Goal: Information Seeking & Learning: Learn about a topic

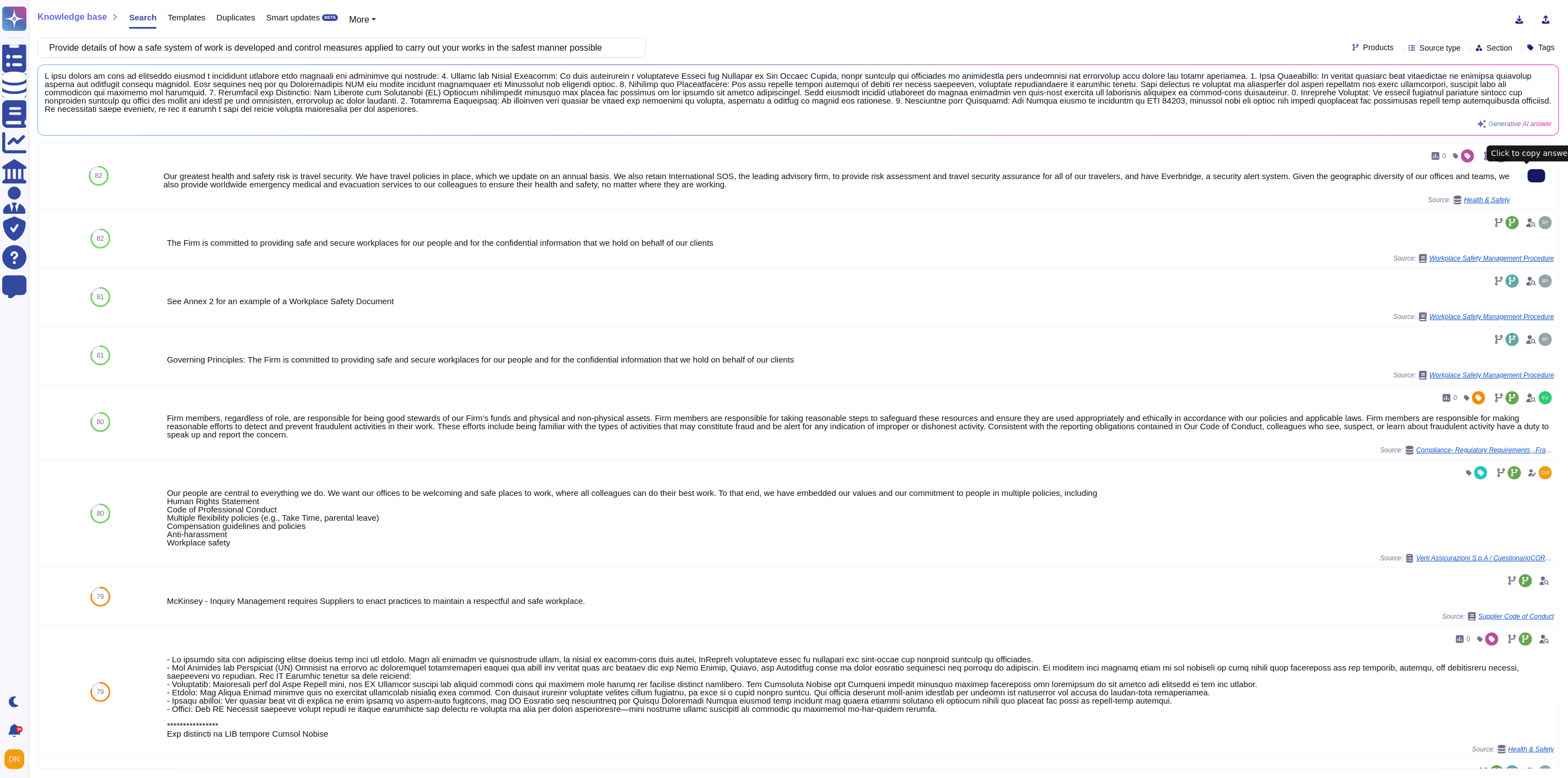
click at [1536, 176] on icon at bounding box center [1536, 176] width 0 height 0
drag, startPoint x: 618, startPoint y: 48, endPoint x: 37, endPoint y: 48, distance: 581.0
click at [37, 48] on div "Knowledge base Search Templates Duplicates Smart updates BETA More Provide deta…" at bounding box center [798, 389] width 1539 height 778
paste input "Does your company carry out Biodiversity Action Plans (BAP)?"
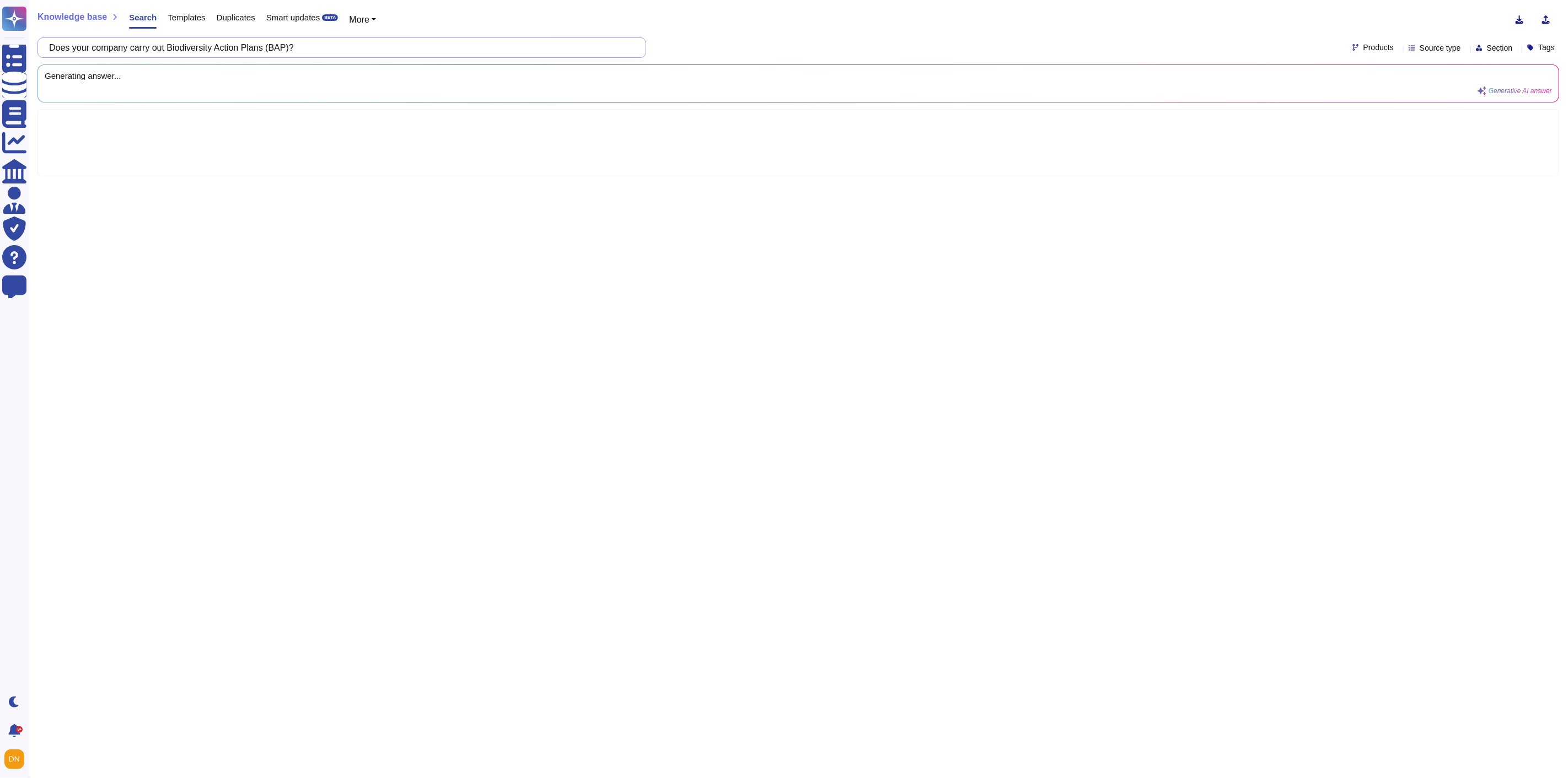
paste input "Which assurance standard does your company work with?"
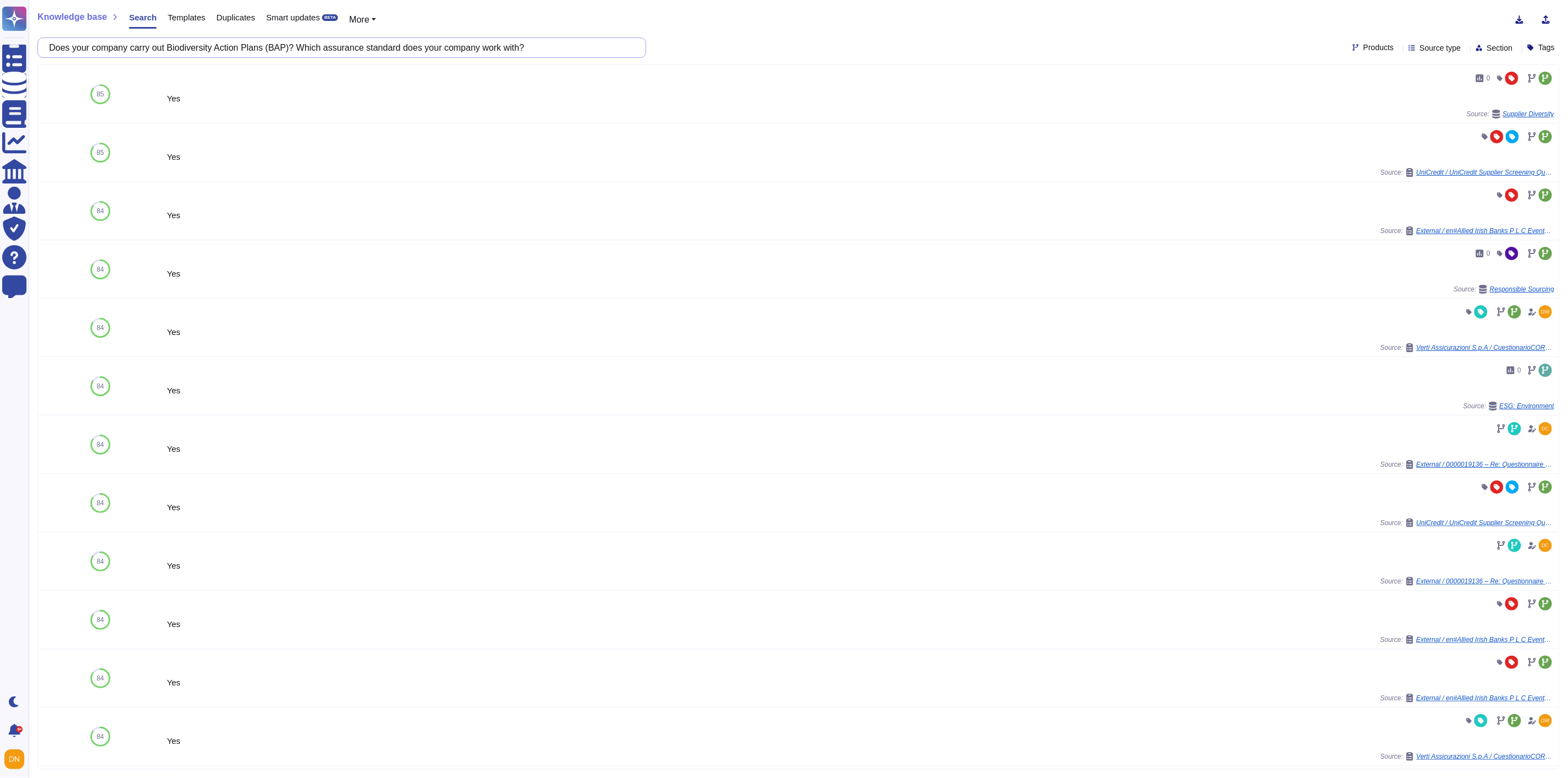
type input "Does your company carry out Biodiversity Action Plans (BAP)? Which assurance st…"
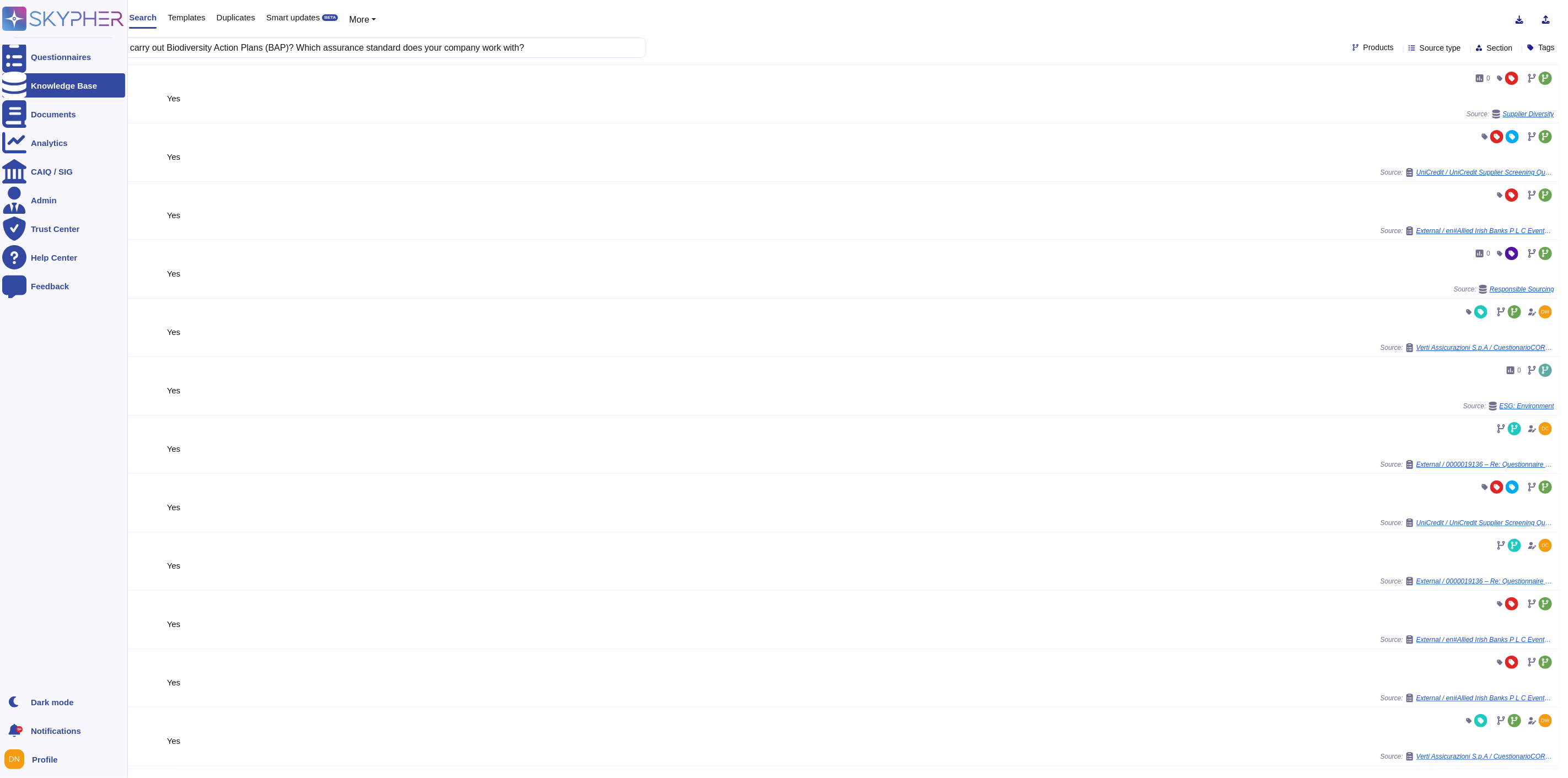
click at [56, 84] on div "Knowledge Base" at bounding box center [64, 85] width 67 height 8
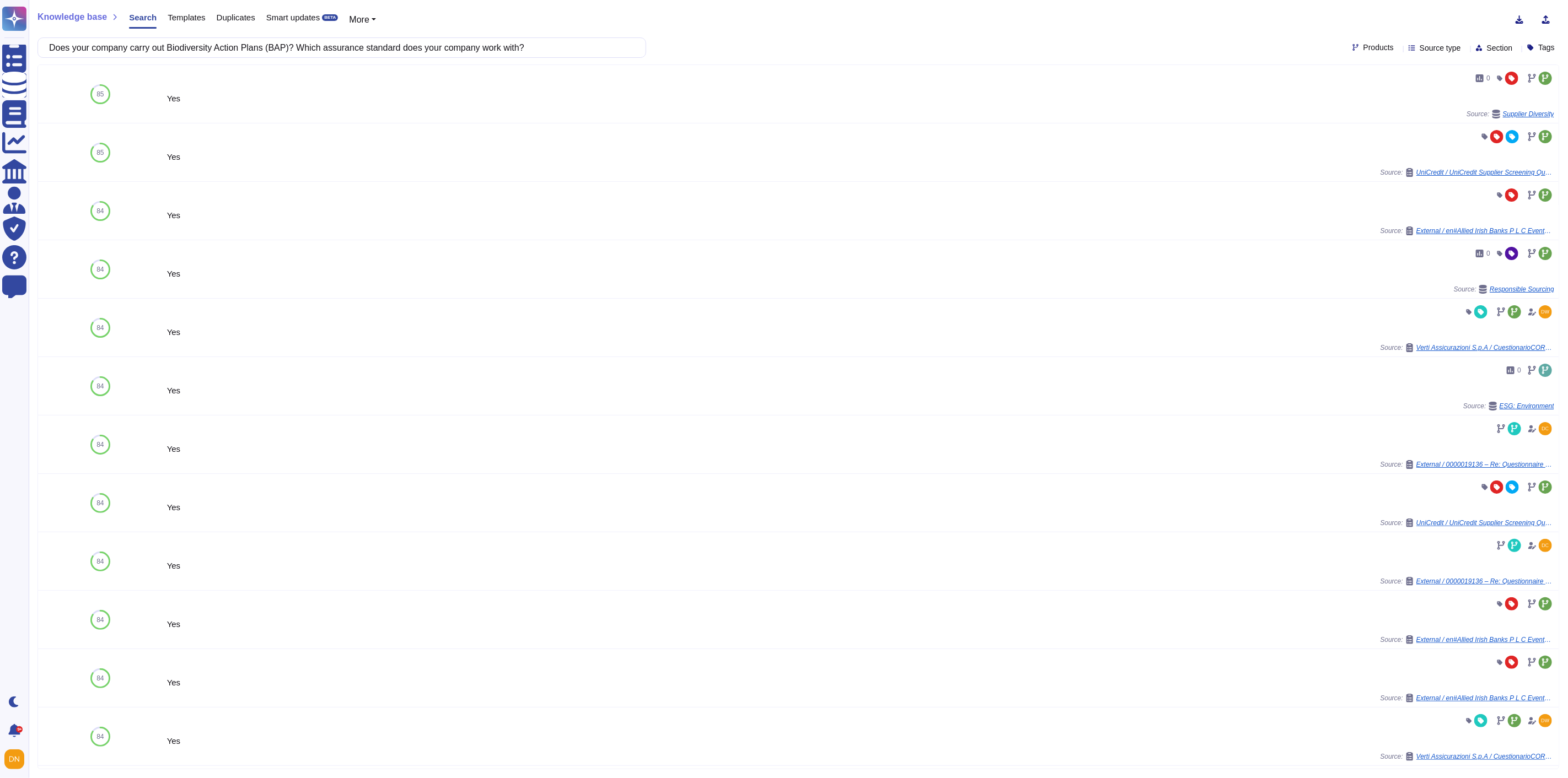
click at [180, 23] on div "Templates" at bounding box center [180, 19] width 48 height 22
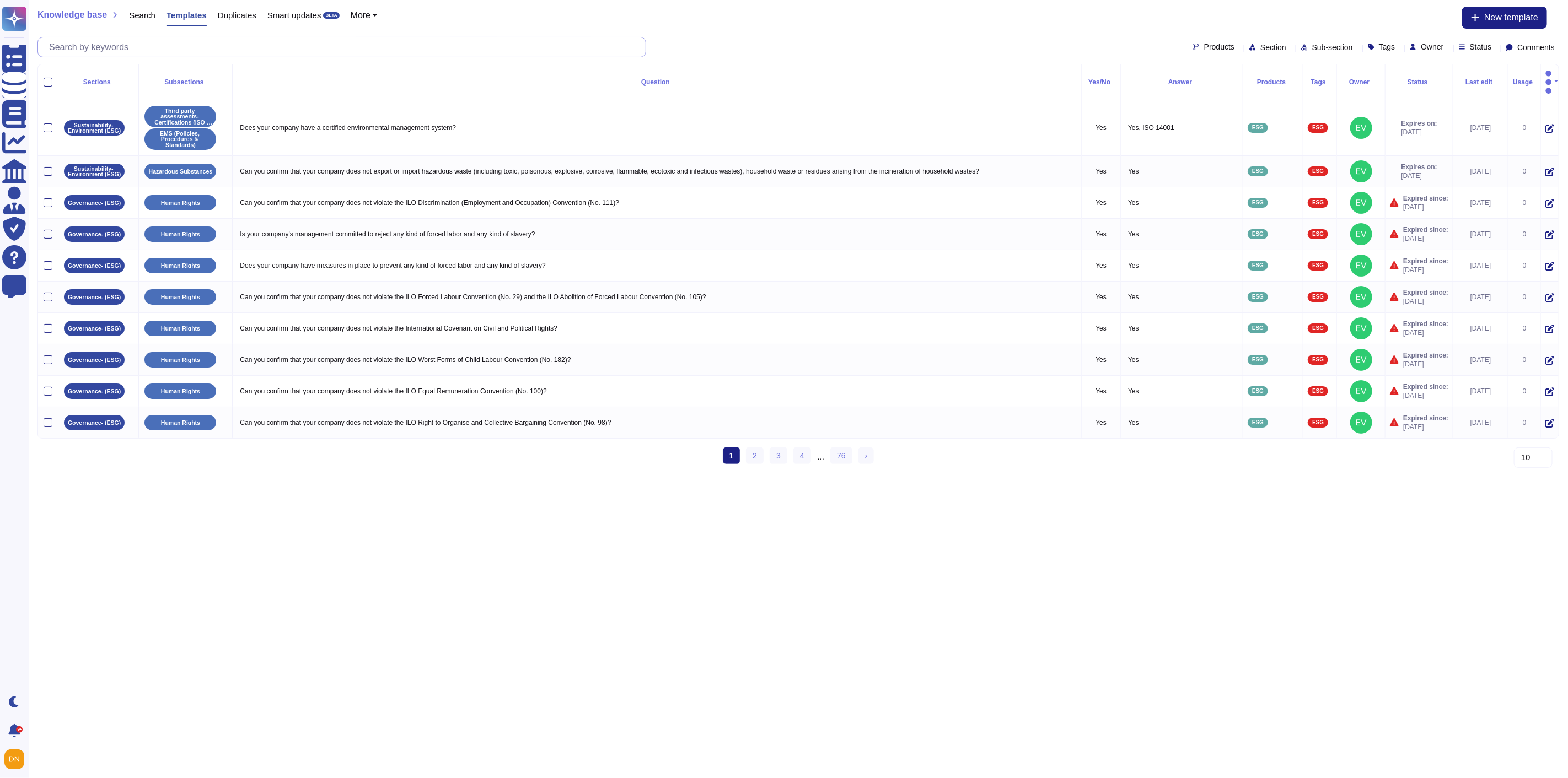
click at [145, 43] on input "text" at bounding box center [344, 47] width 602 height 19
paste input "Does your company quantify its waste"
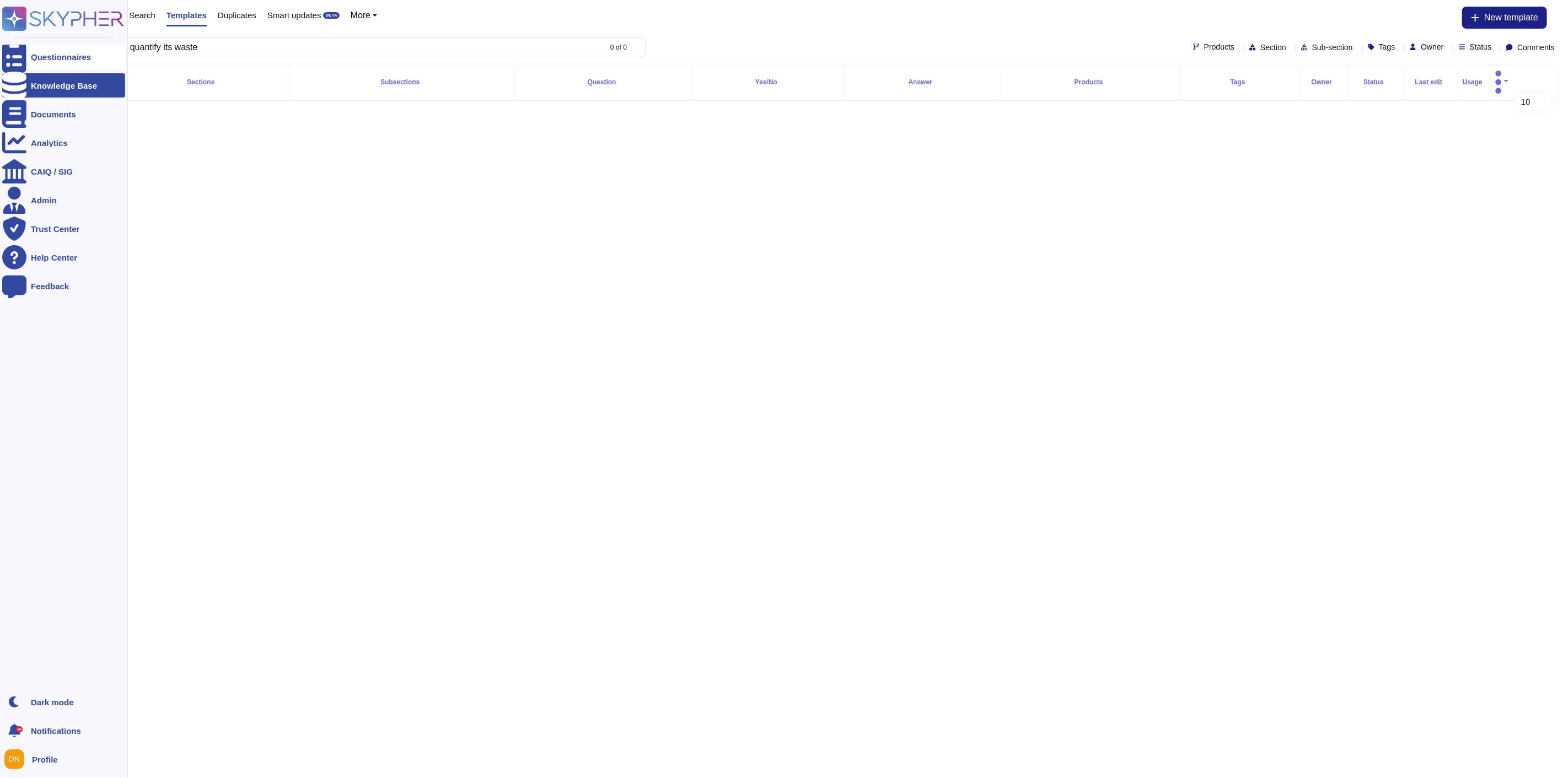
type input "Does your company quantify its waste"
click at [20, 59] on div at bounding box center [15, 57] width 25 height 25
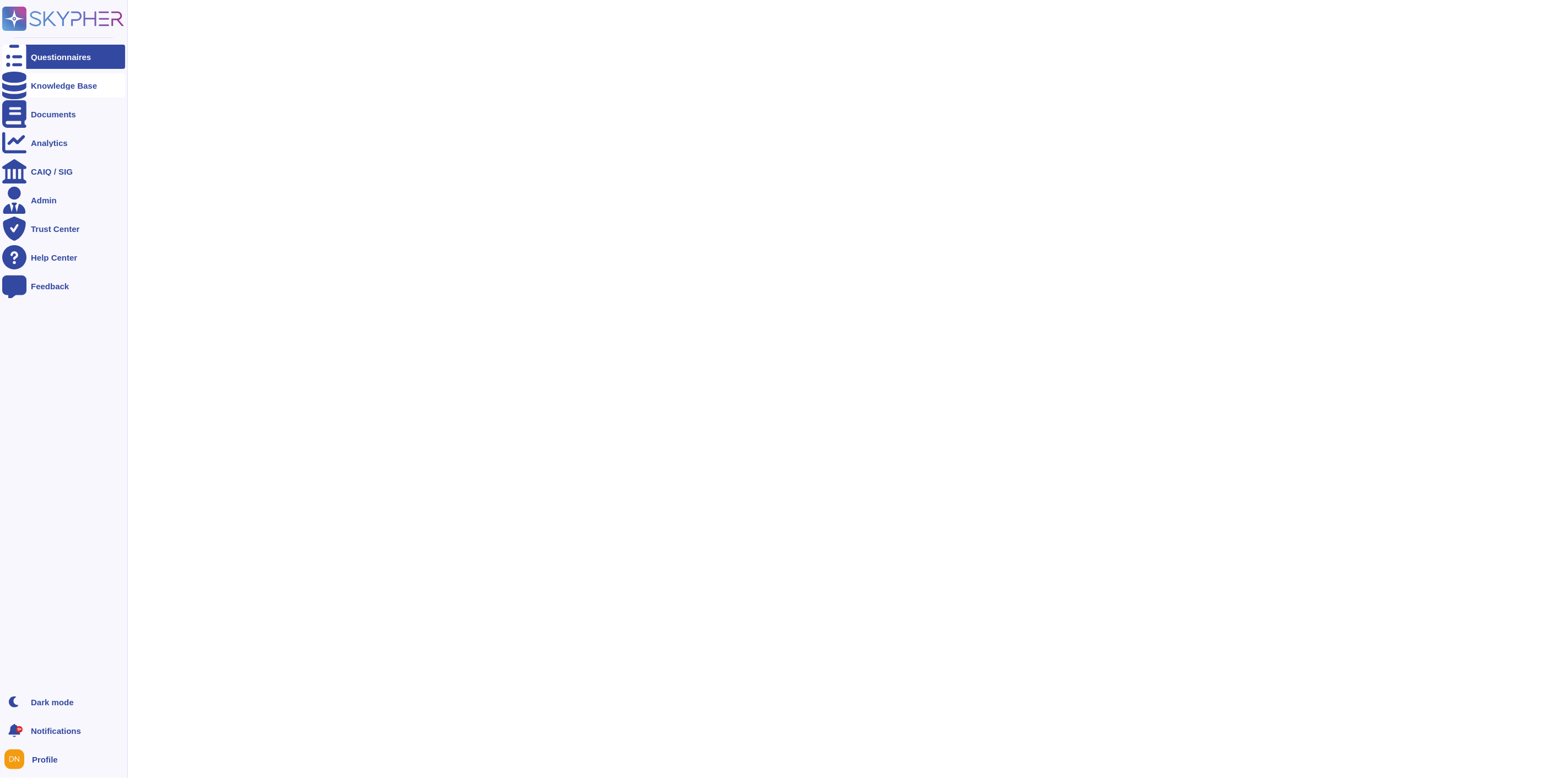
click at [18, 88] on icon at bounding box center [15, 85] width 25 height 27
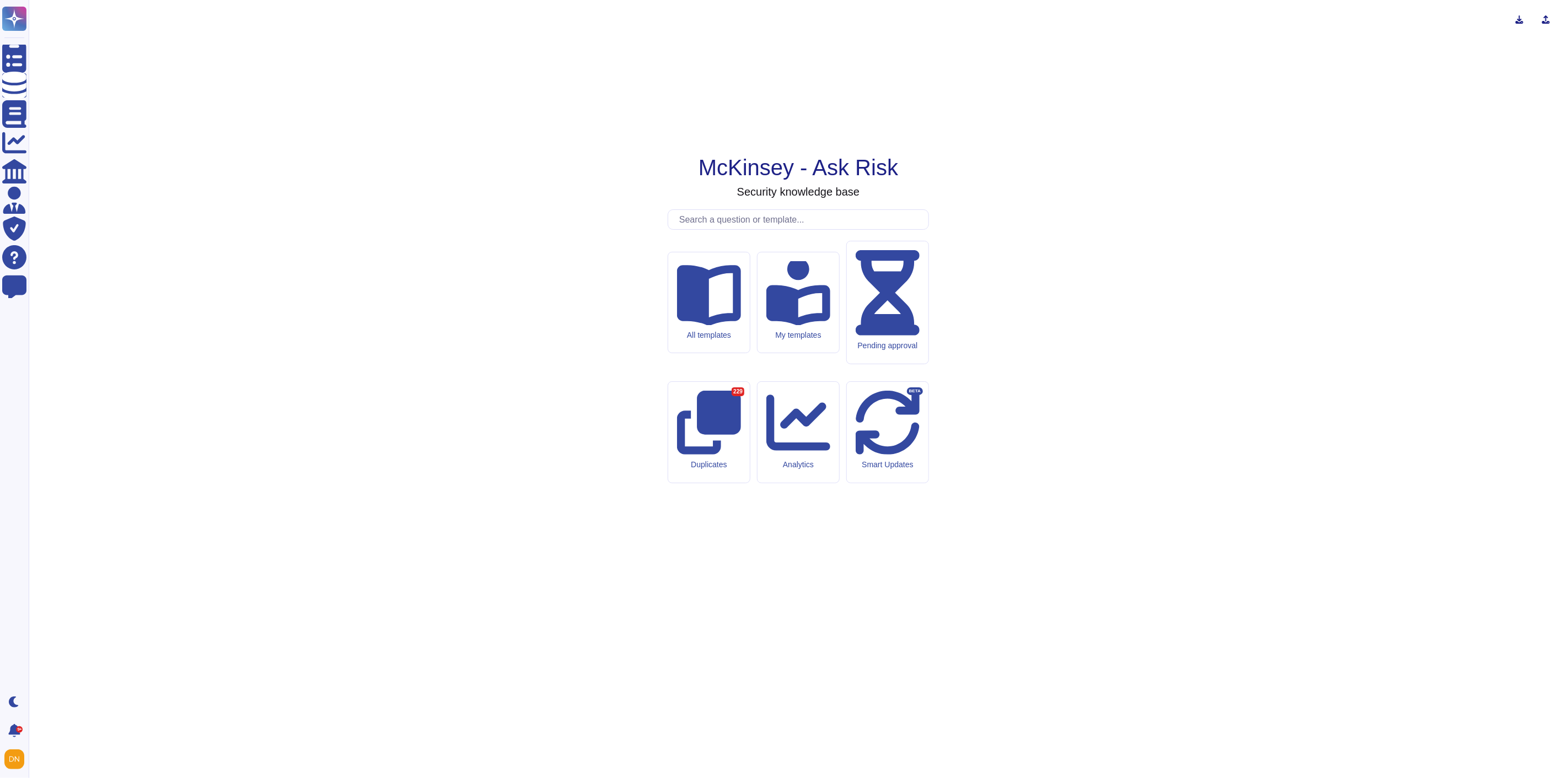
click at [707, 311] on div "McKinsey - Ask Risk Security knowledge base All templates My templates Pending …" at bounding box center [798, 389] width 1539 height 778
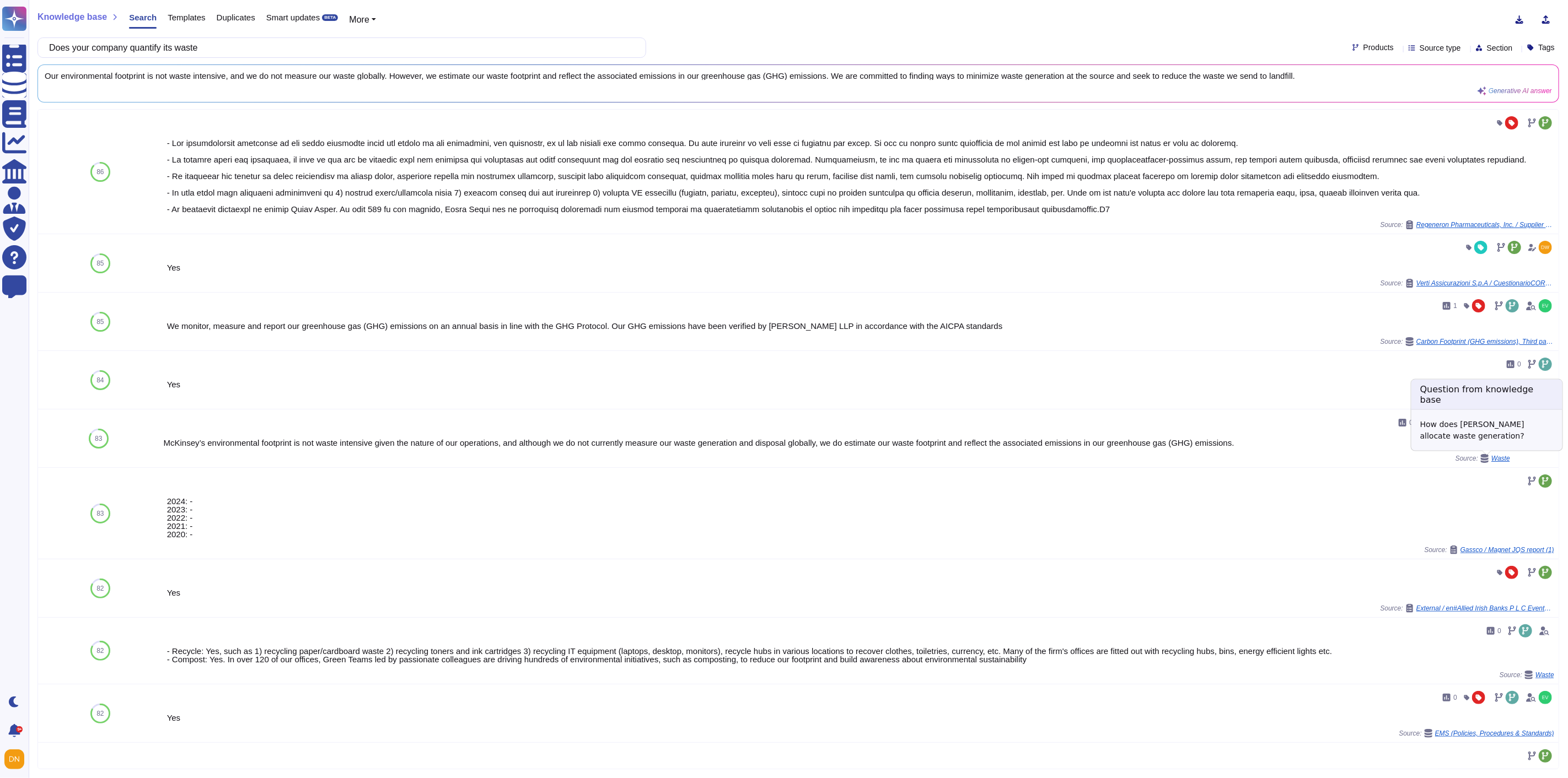
click at [1500, 459] on span "Waste" at bounding box center [1500, 459] width 18 height 7
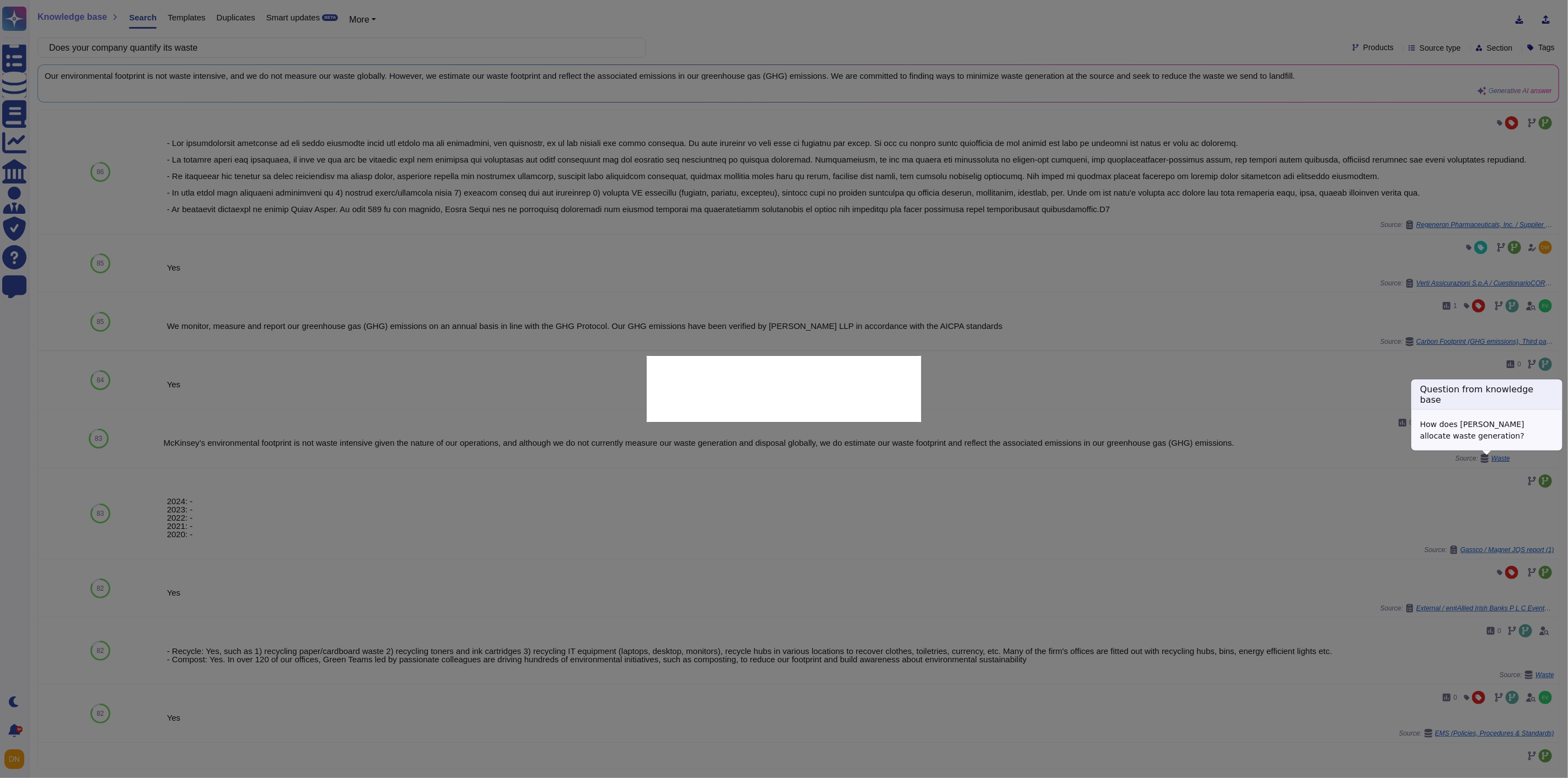
type textarea "How does [PERSON_NAME] allocate waste generation?"
type textarea "McKinsey’s environmental footprint is not waste intensive given the nature of o…"
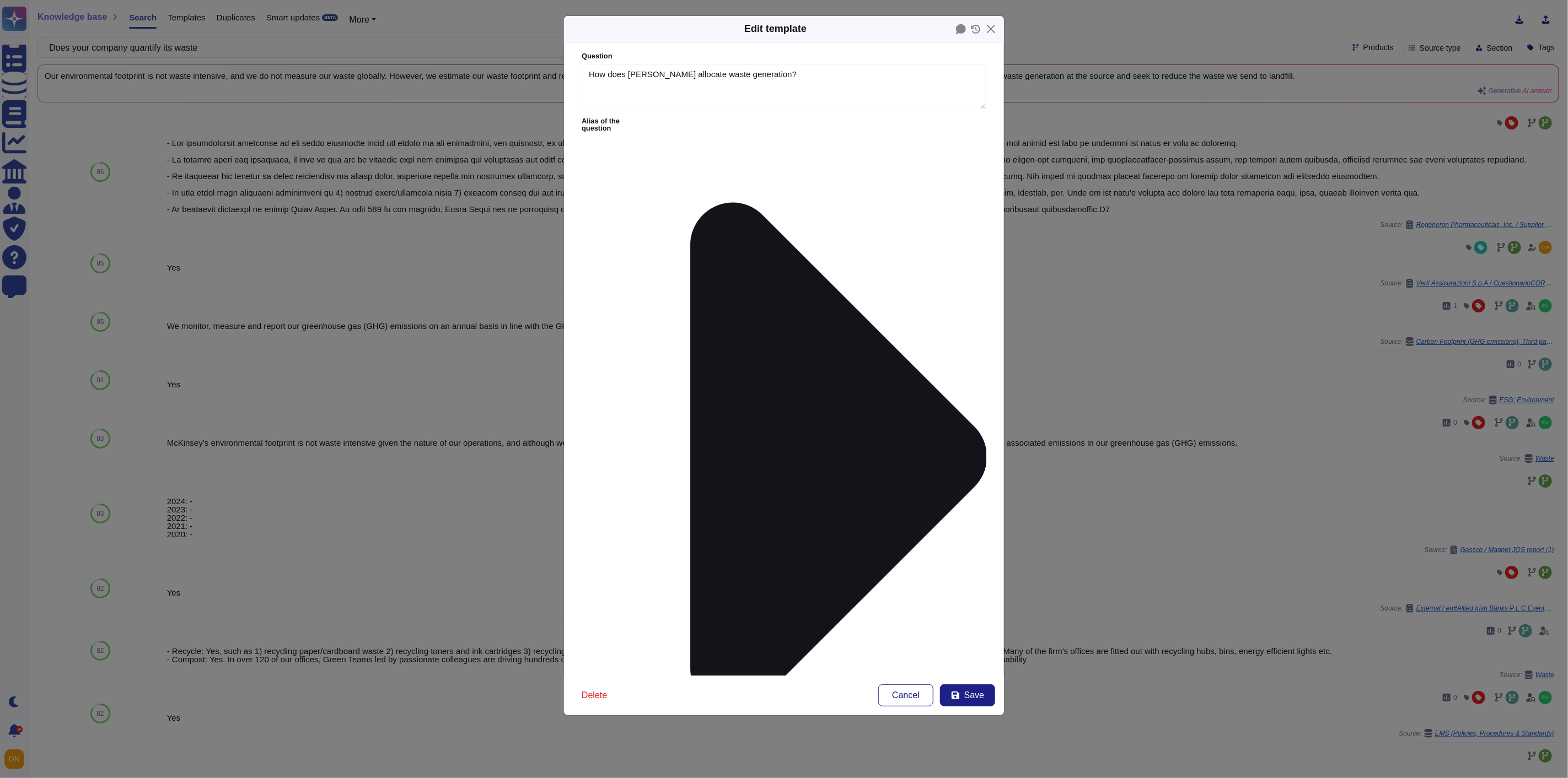
type textarea "How does [PERSON_NAME] allocate waste generation?"
type textarea "McKinsey’s environmental footprint is not waste intensive given the nature of o…"
click at [994, 26] on button "Close" at bounding box center [991, 29] width 18 height 18
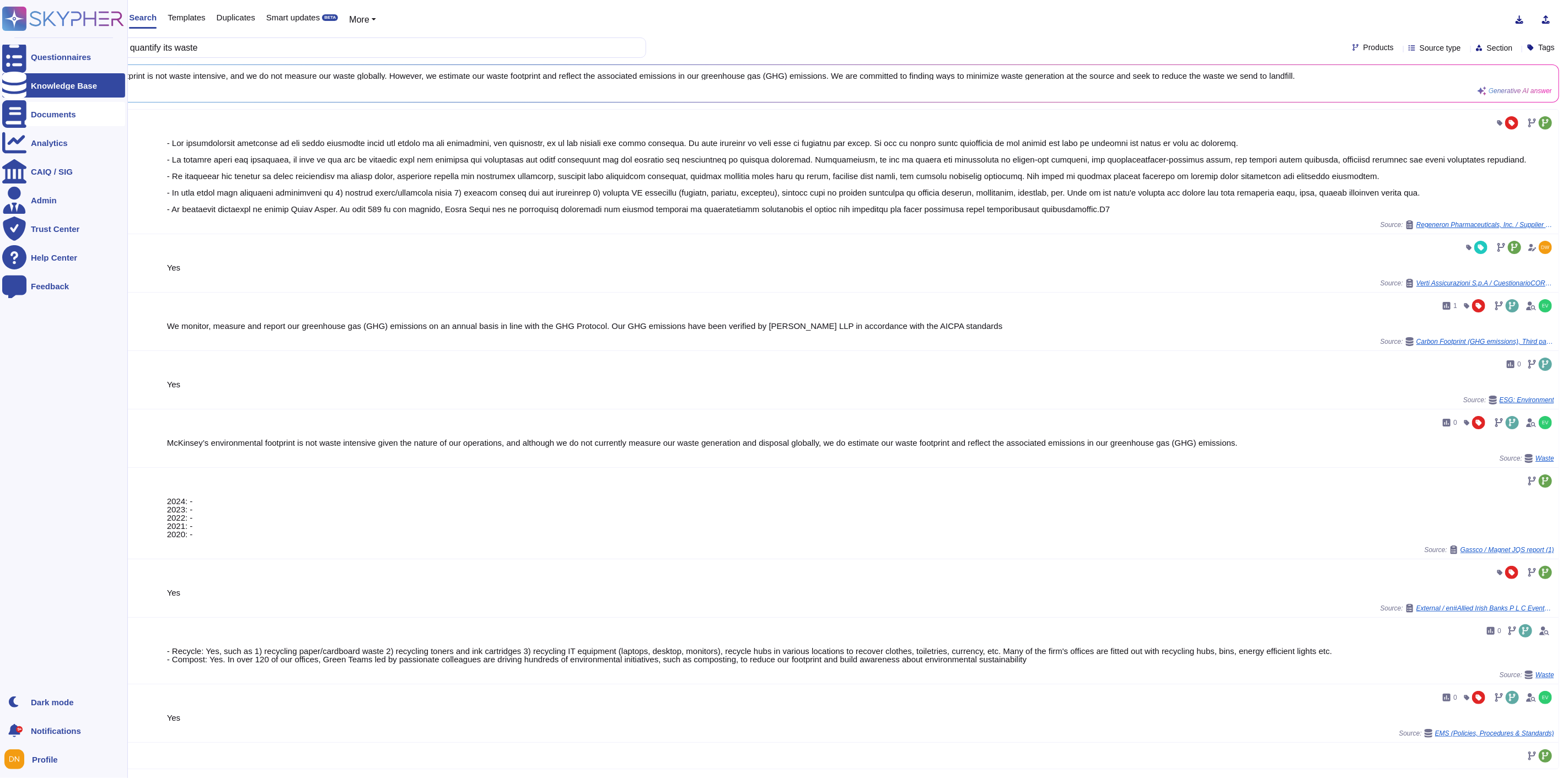
click at [37, 120] on div "Documents" at bounding box center [64, 114] width 123 height 25
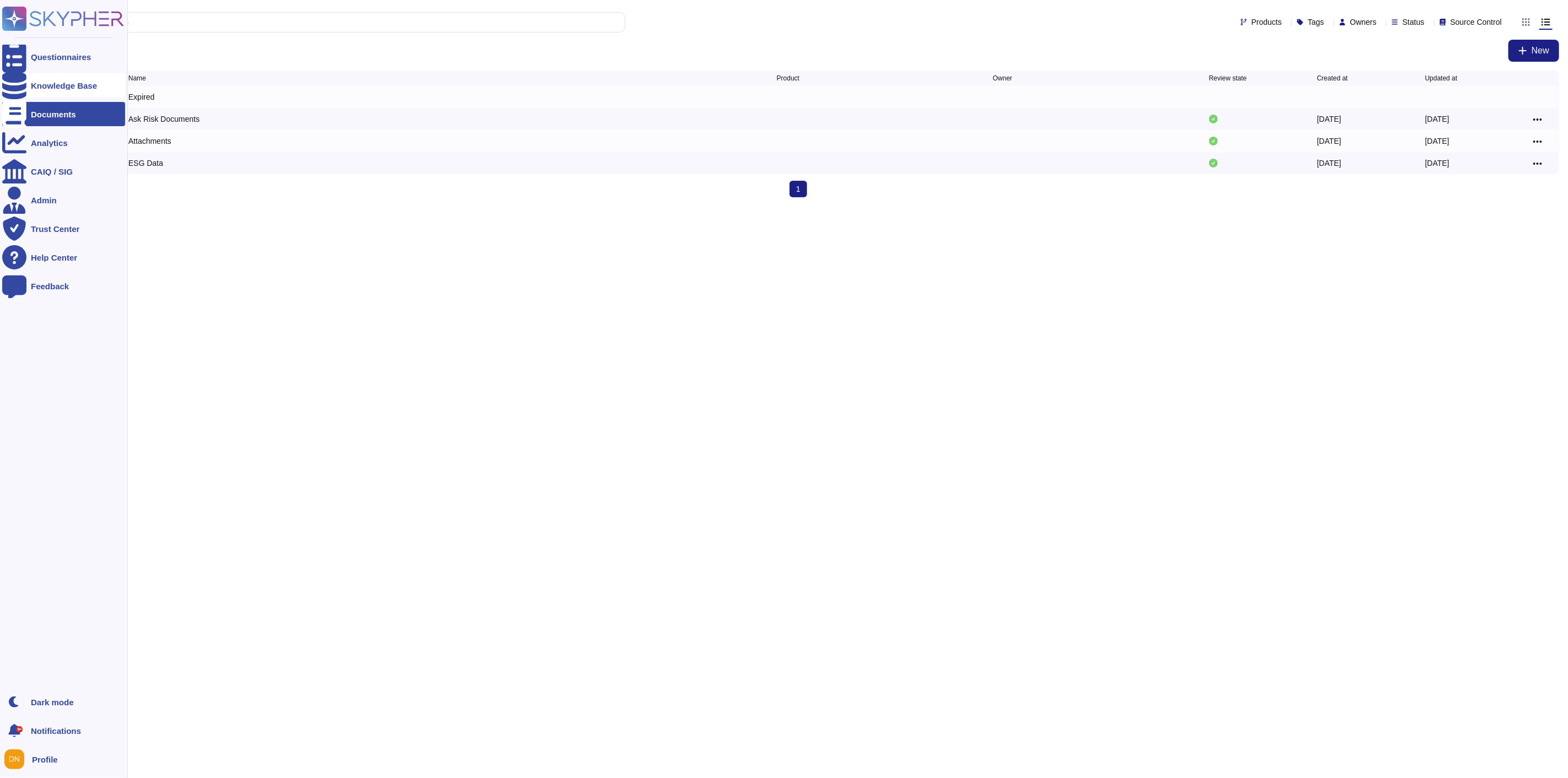
click at [53, 84] on div "Knowledge Base" at bounding box center [64, 85] width 67 height 8
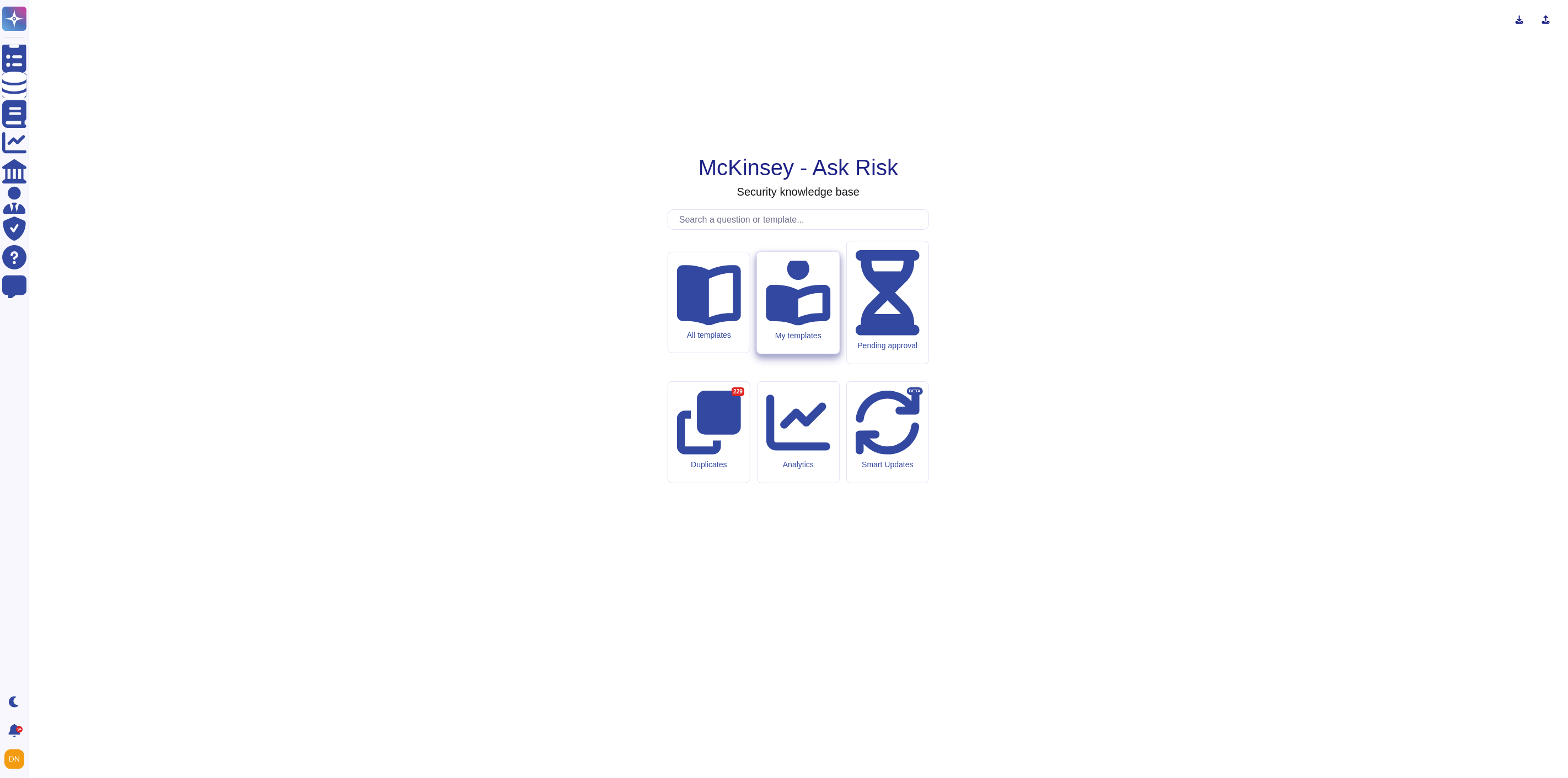
click at [803, 340] on div "My templates" at bounding box center [798, 336] width 65 height 10
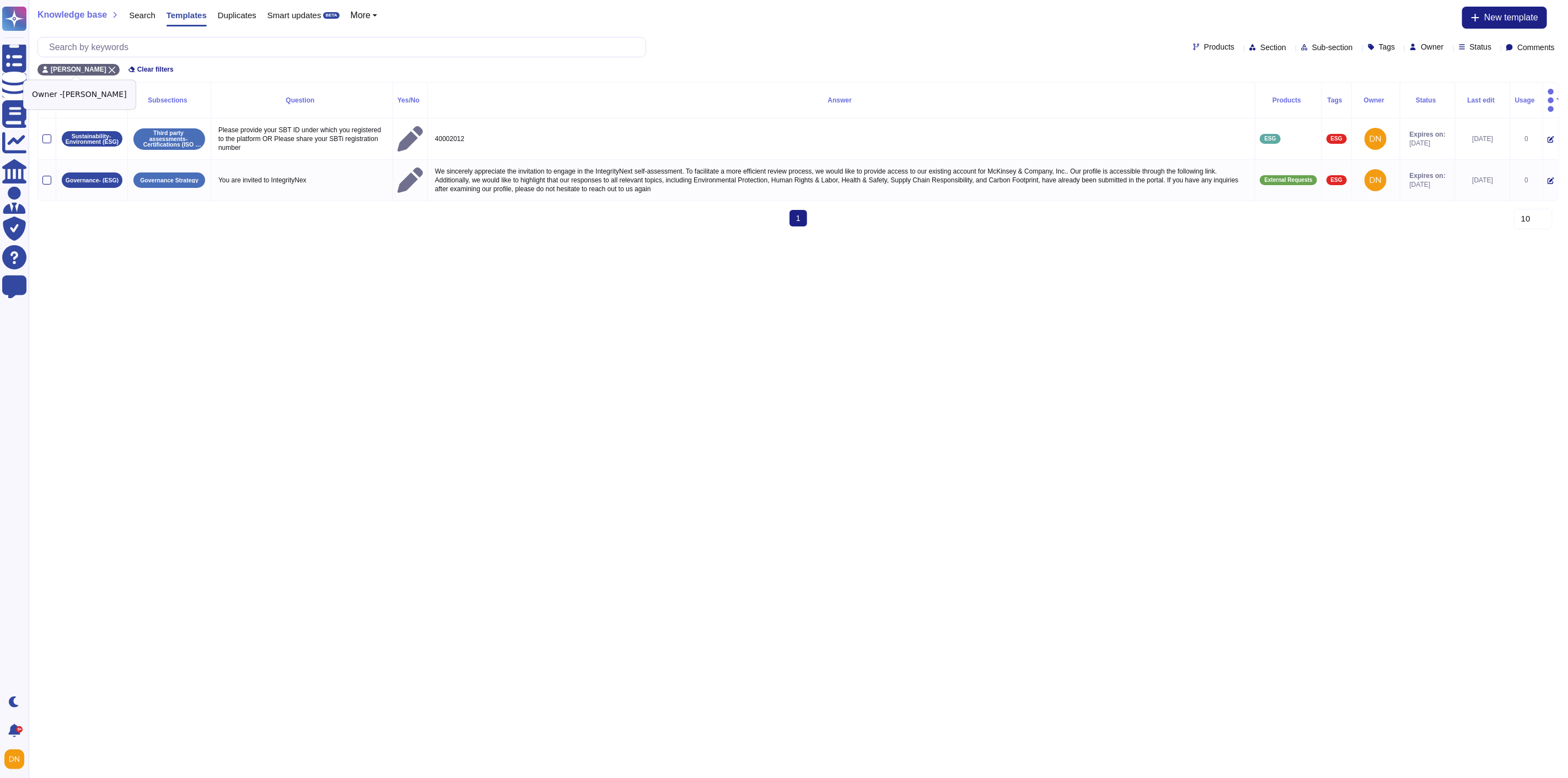
click at [109, 68] on icon at bounding box center [112, 70] width 7 height 7
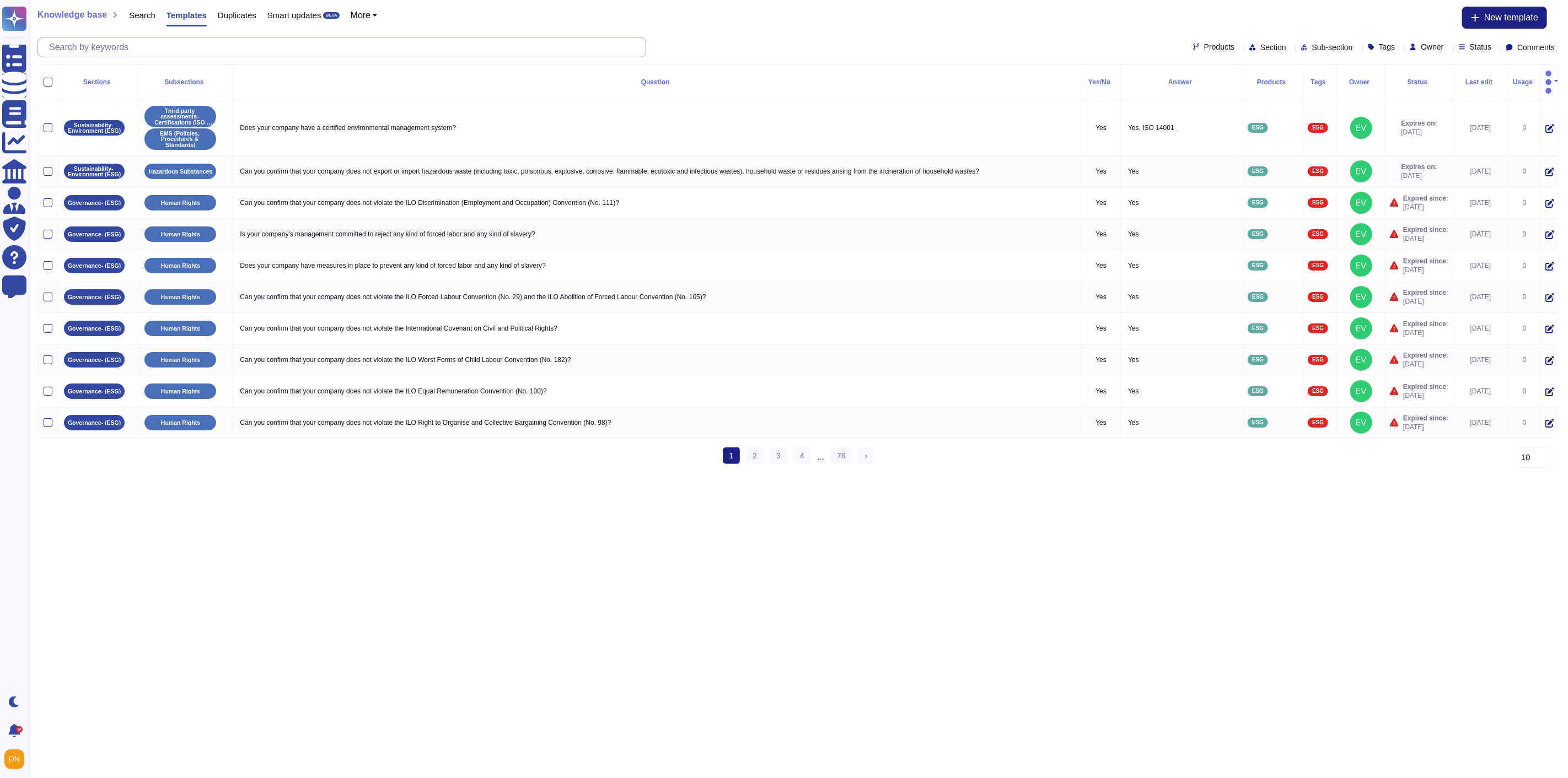
click at [150, 51] on input "text" at bounding box center [344, 47] width 602 height 19
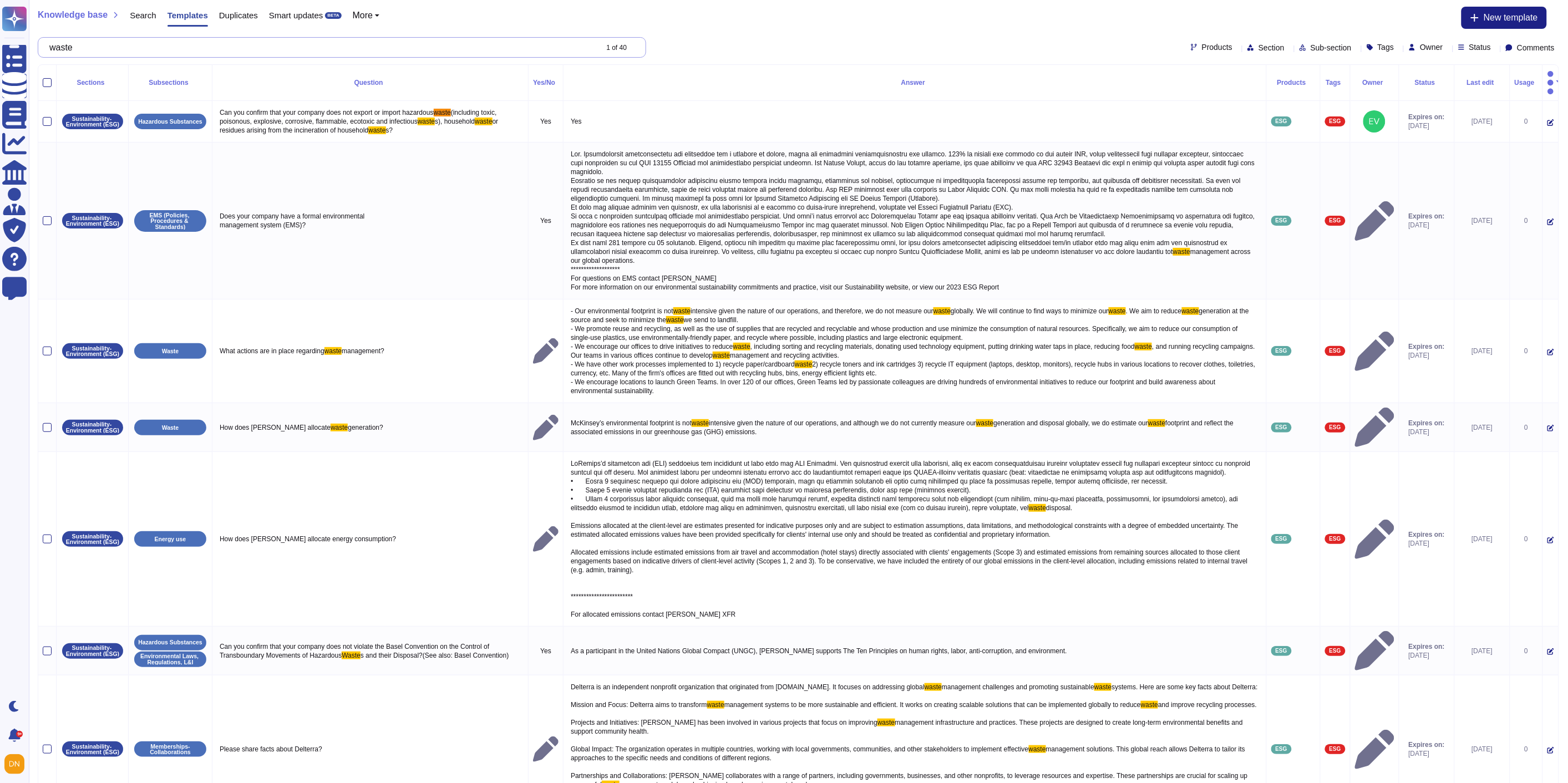
type input "waste"
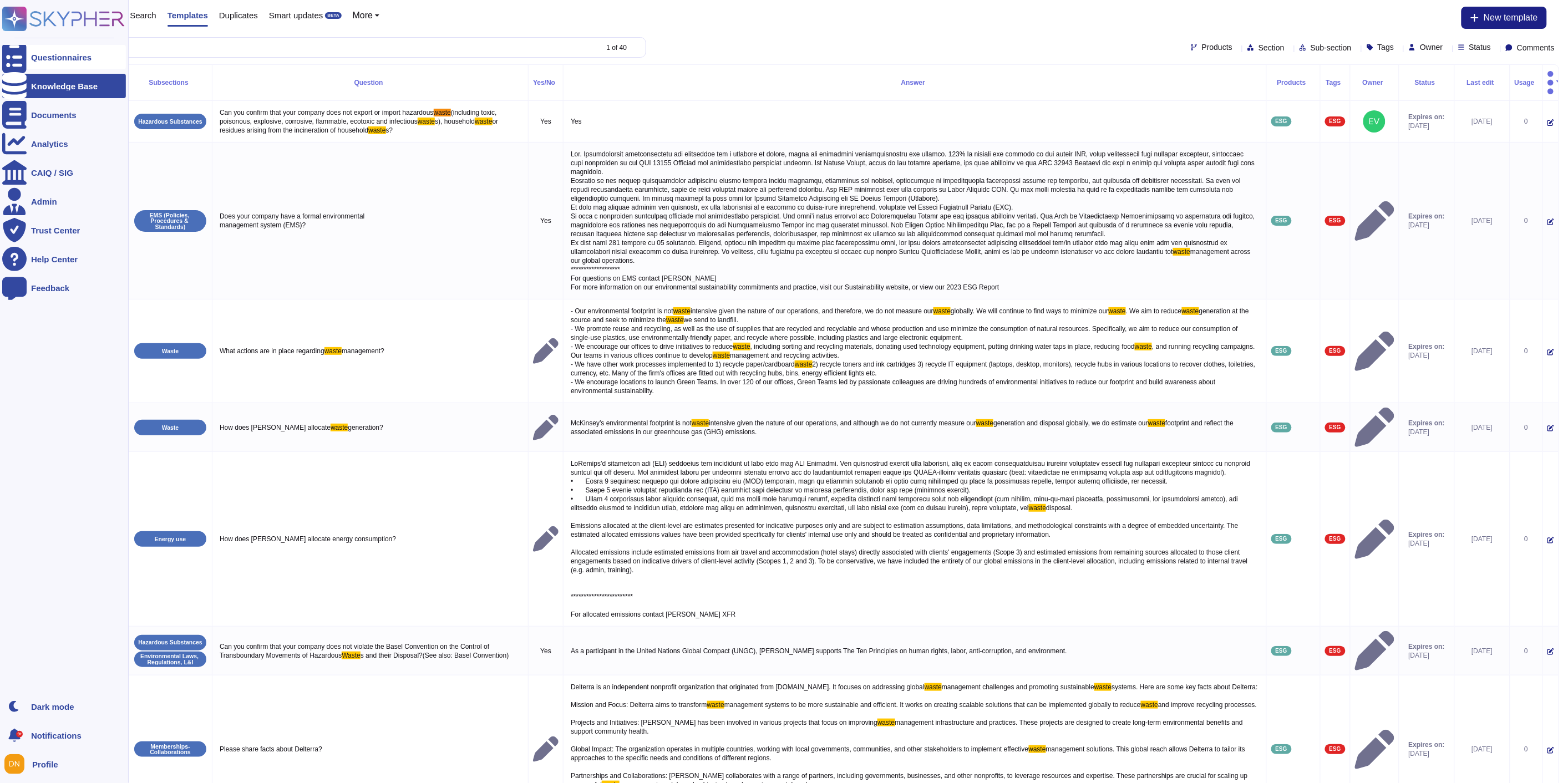
click at [8, 67] on div at bounding box center [15, 57] width 25 height 25
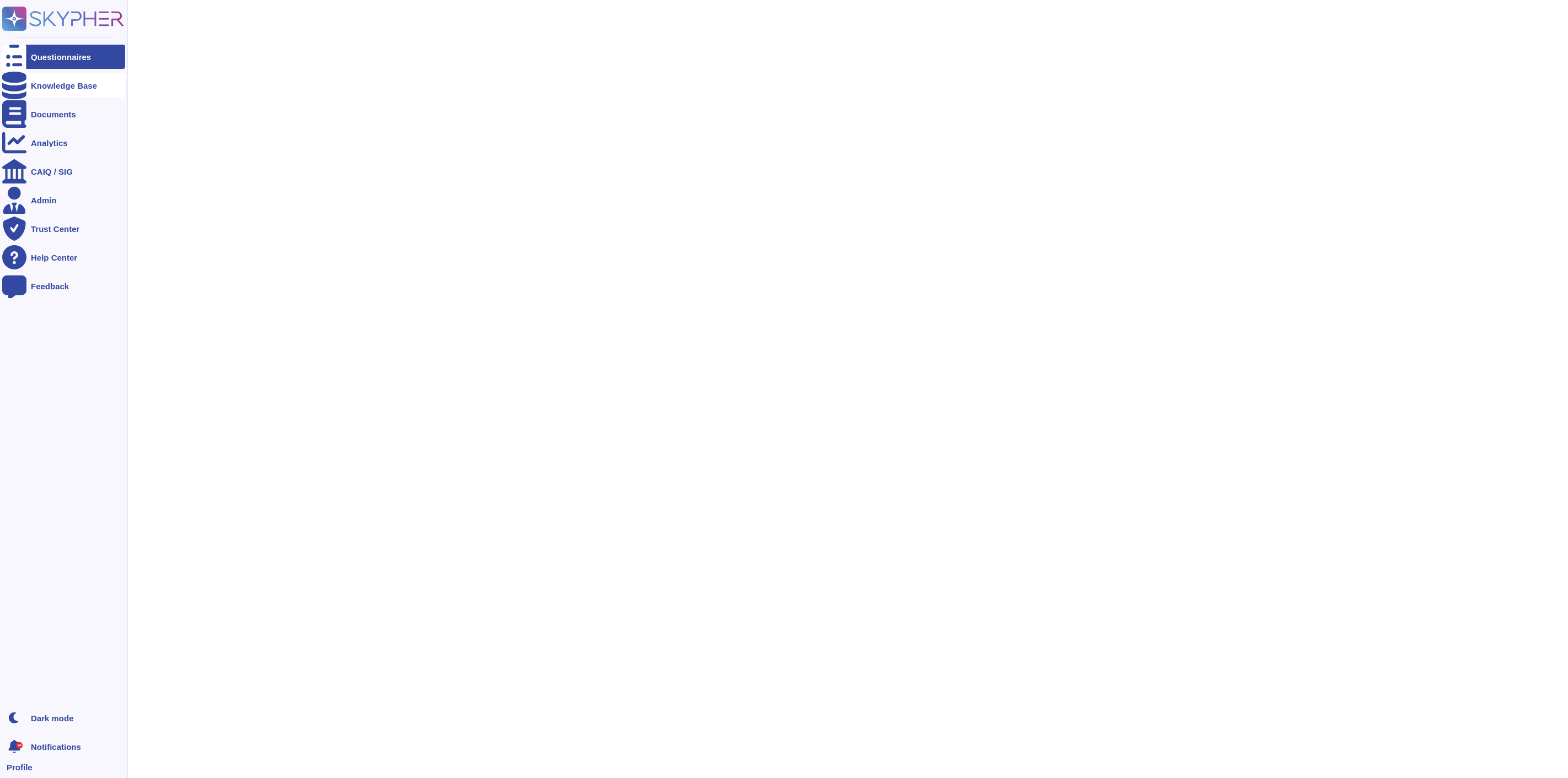
click at [73, 93] on div "Knowledge Base" at bounding box center [64, 86] width 123 height 25
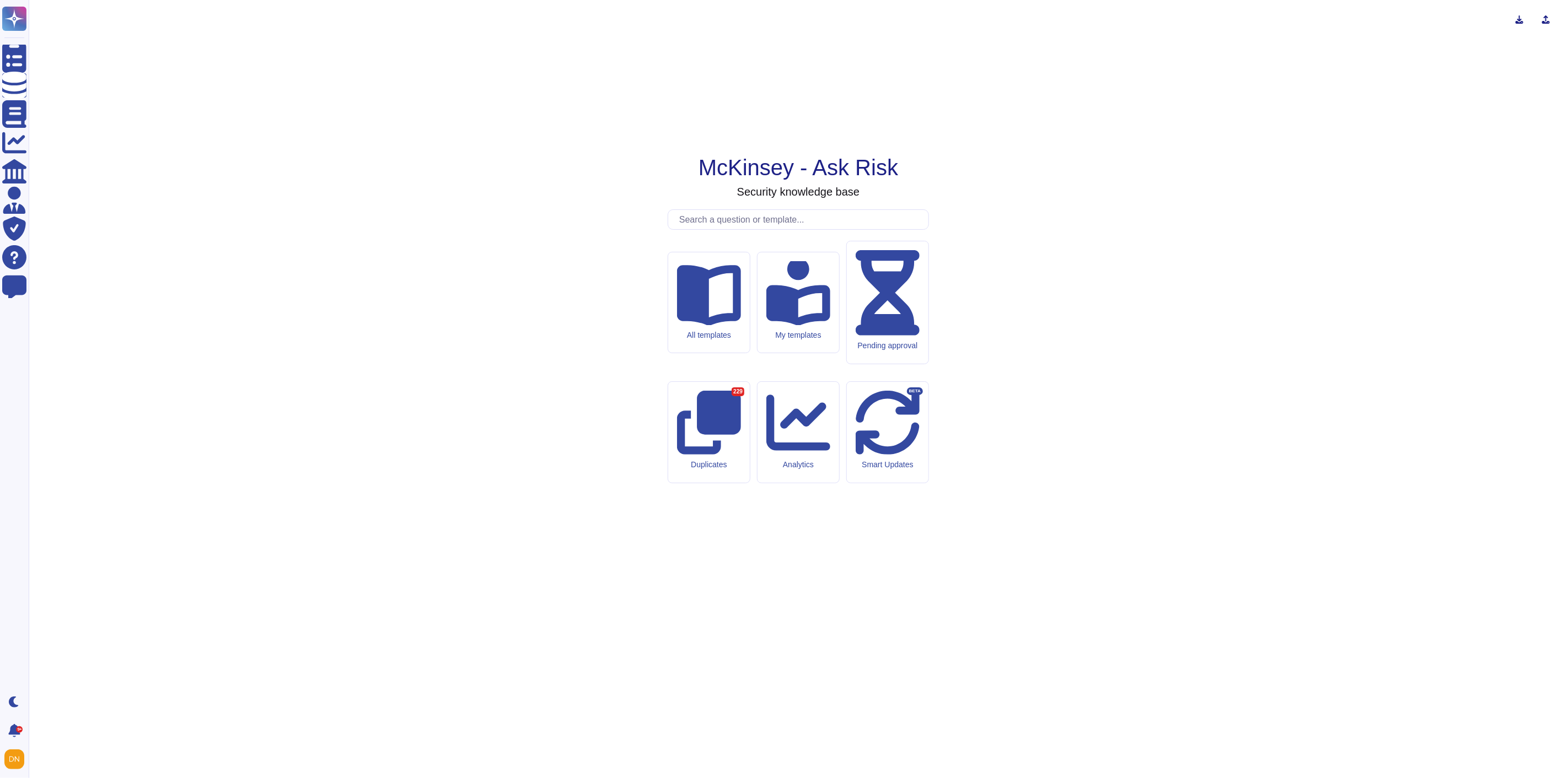
click at [701, 230] on input "text" at bounding box center [801, 220] width 255 height 19
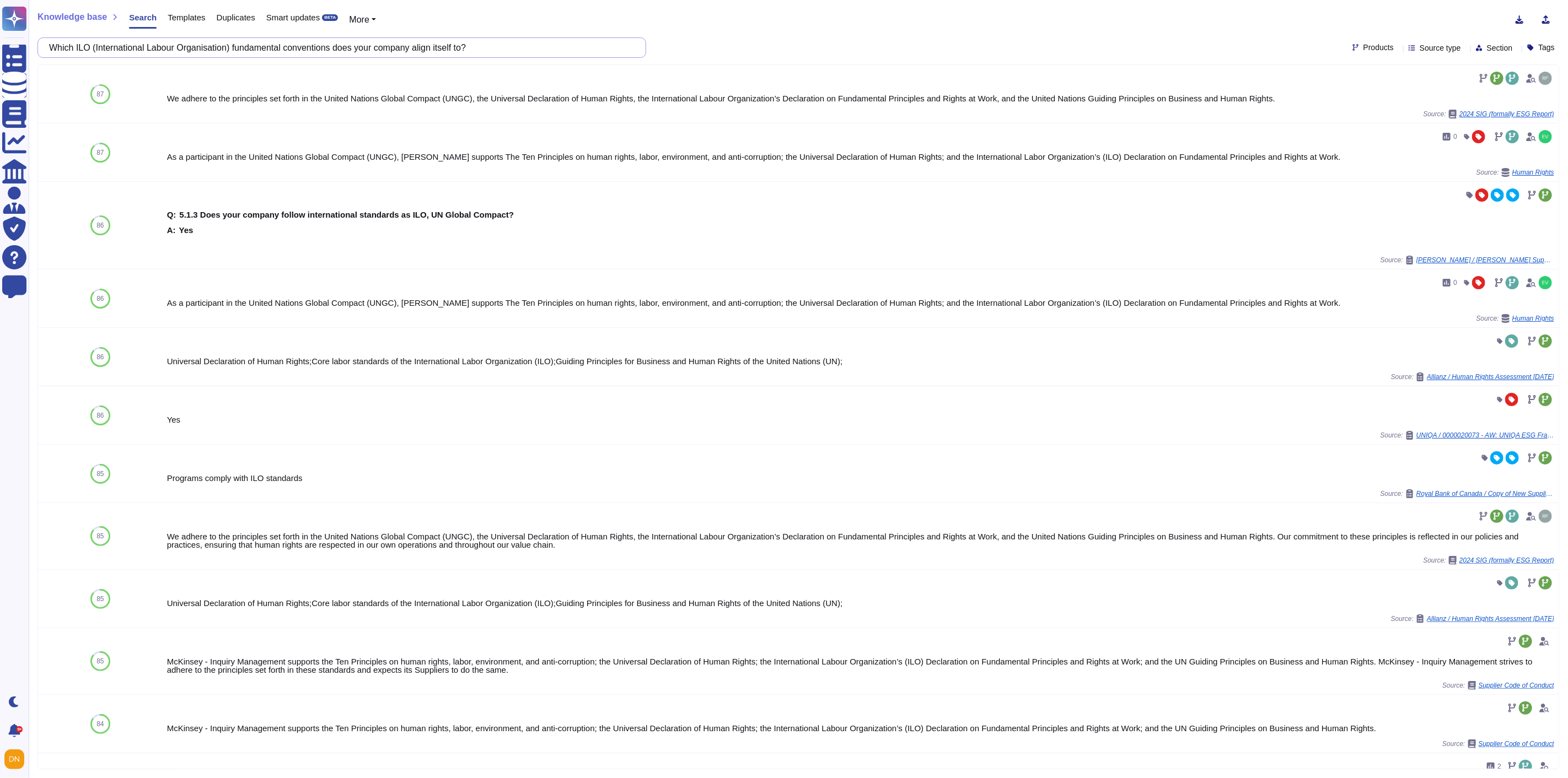
drag, startPoint x: 506, startPoint y: 47, endPoint x: 38, endPoint y: 47, distance: 468.0
click at [38, 47] on div "Which ILO (International Labour Organisation) fundamental conventions does your…" at bounding box center [342, 47] width 609 height 20
